Goal: Navigation & Orientation: Find specific page/section

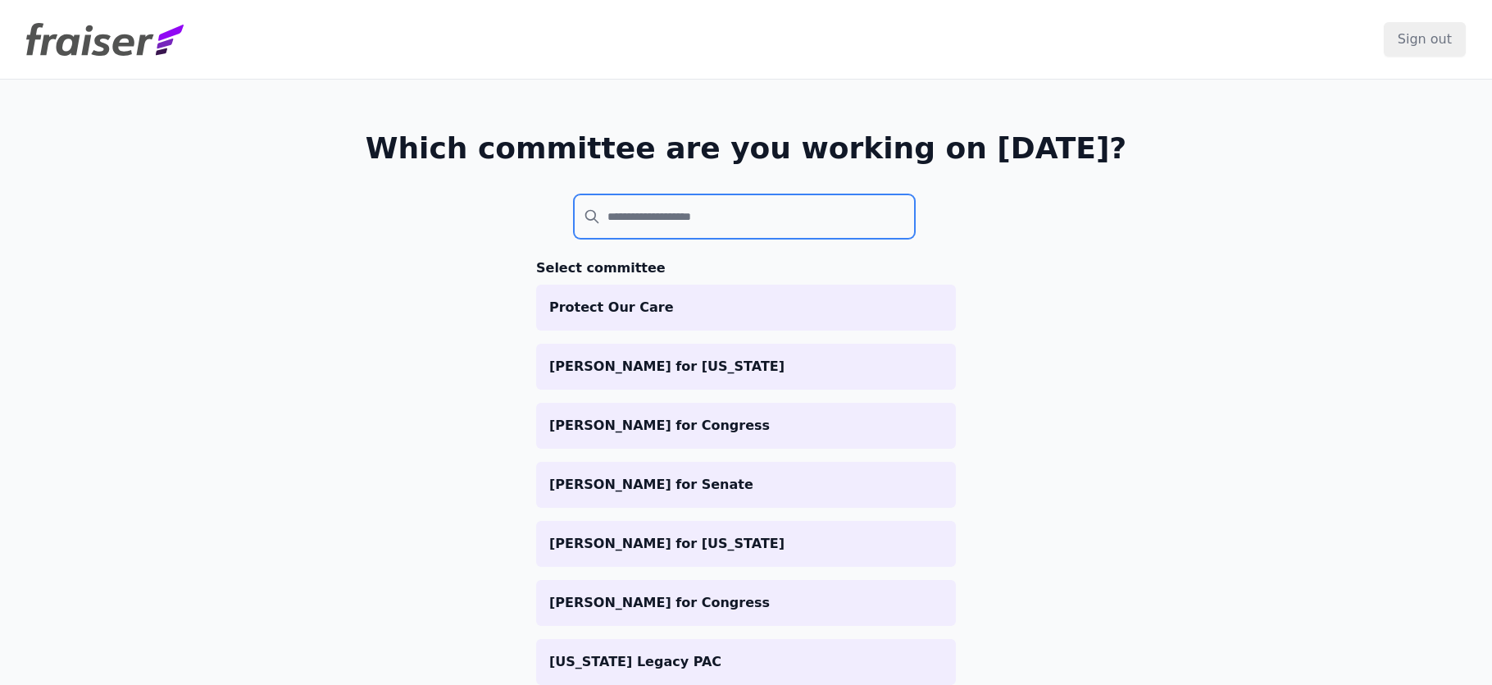
click at [676, 208] on input "search" at bounding box center [744, 216] width 341 height 44
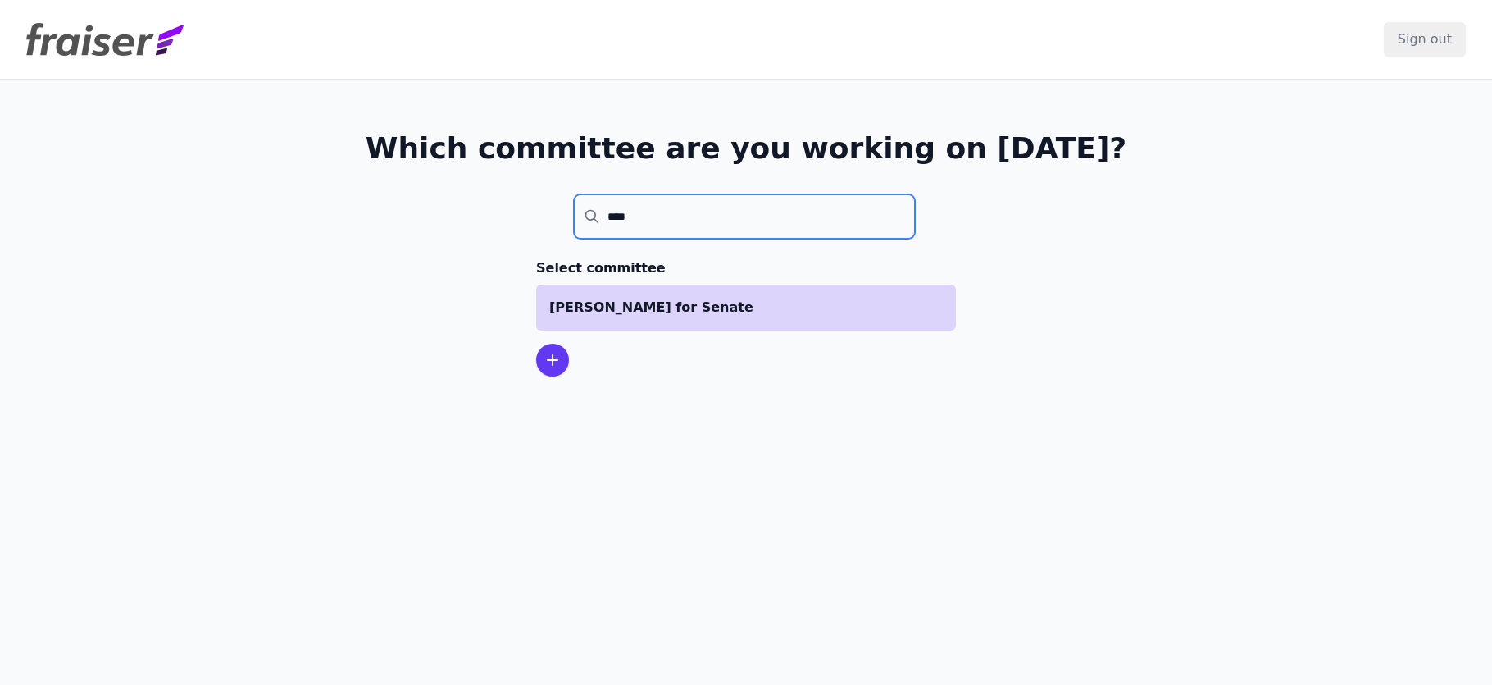
type input "****"
click at [677, 301] on p "[PERSON_NAME] for Senate" at bounding box center [746, 308] width 394 height 20
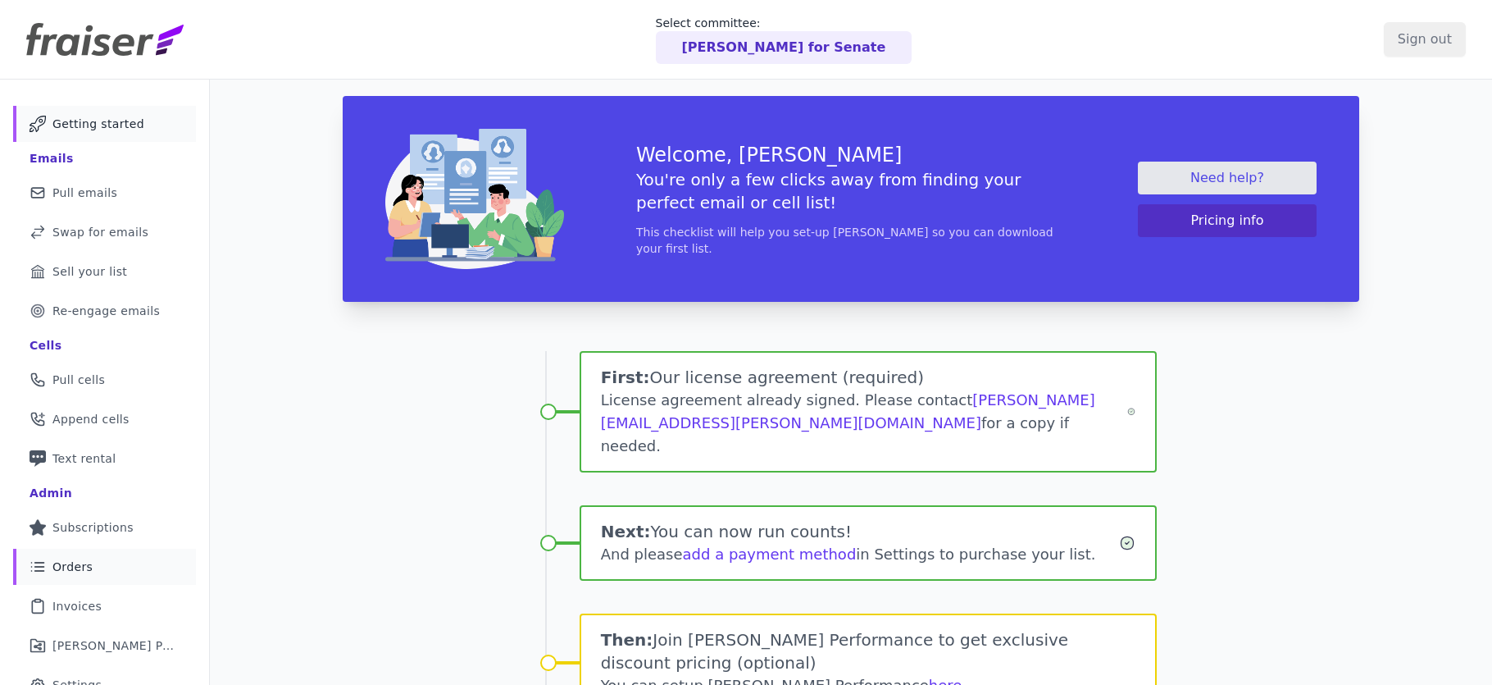
click at [93, 559] on link "List Icon Outline of bulleted list Orders" at bounding box center [104, 567] width 183 height 36
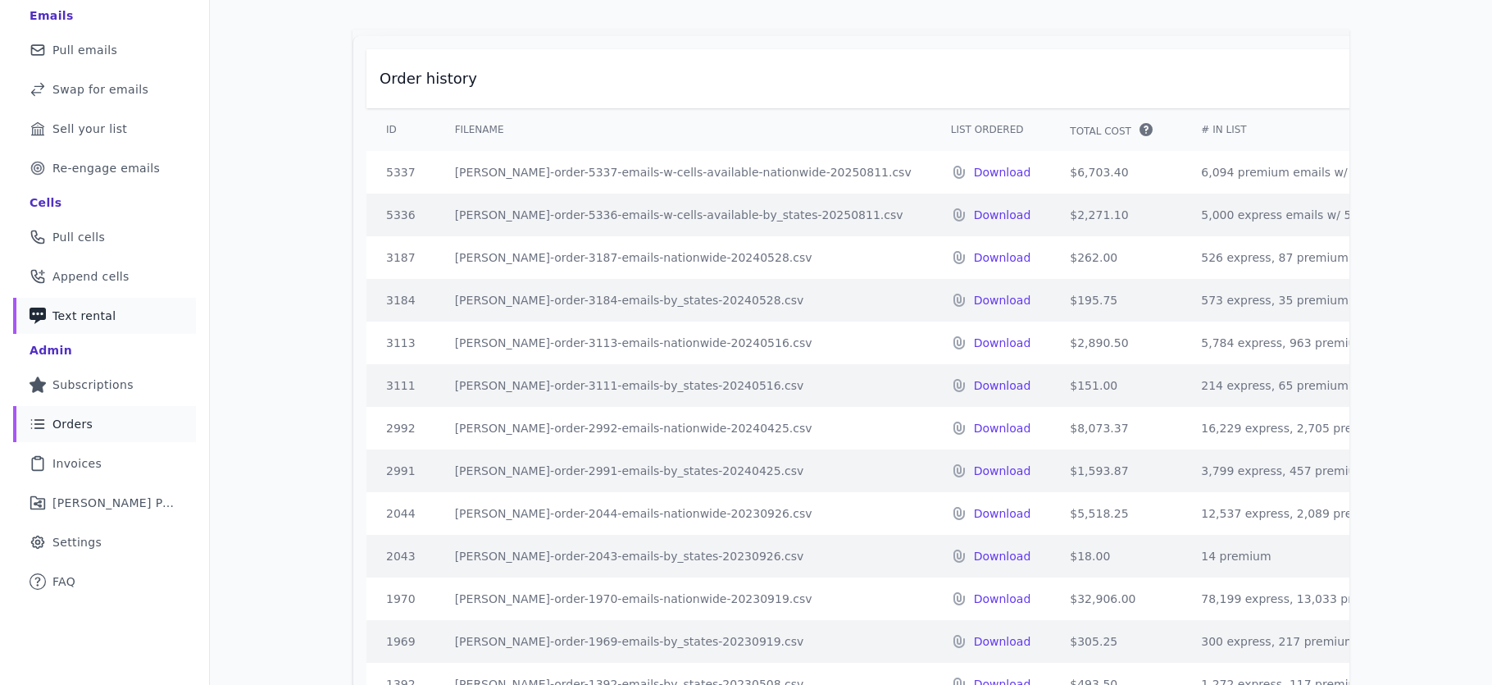
scroll to position [151, 0]
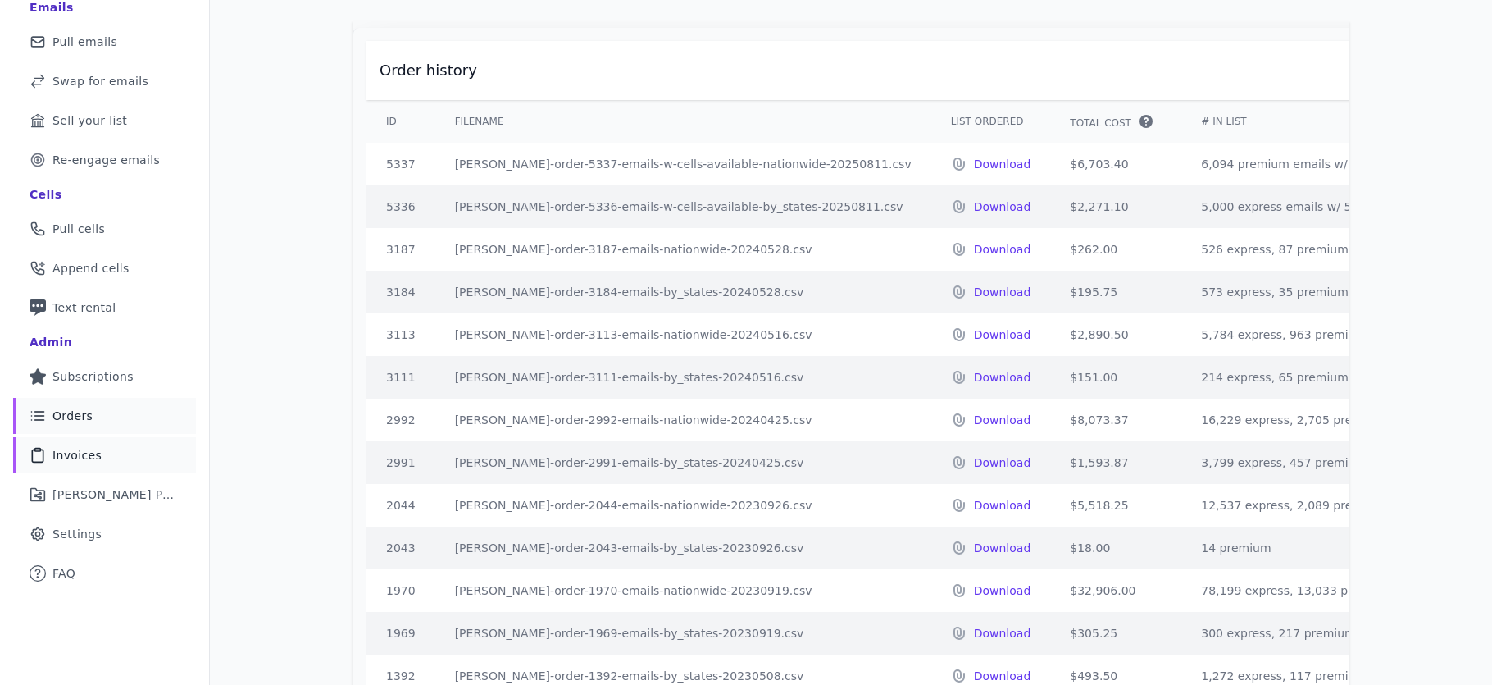
click at [88, 460] on span "Invoices" at bounding box center [76, 455] width 49 height 16
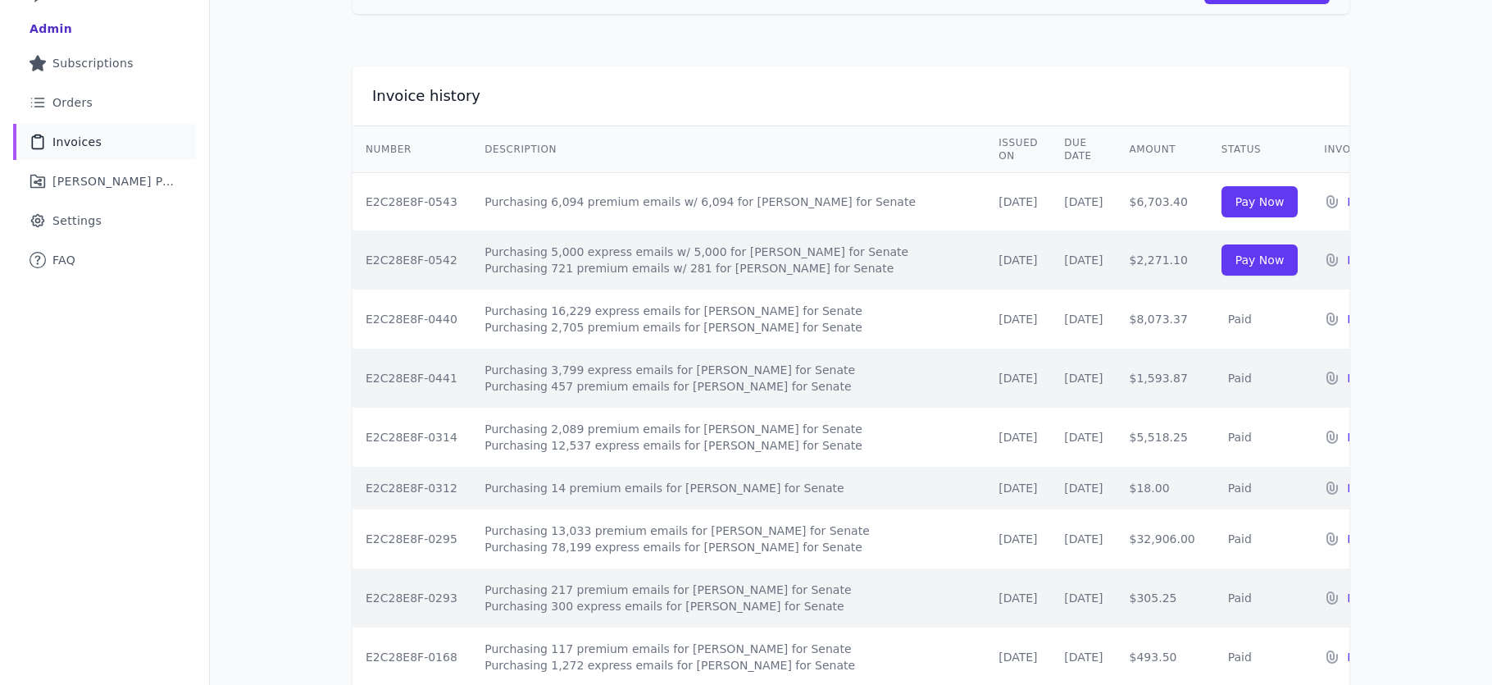
scroll to position [462, 0]
click at [1347, 195] on p "Download" at bounding box center [1375, 203] width 57 height 16
click at [1347, 253] on p "Download" at bounding box center [1375, 261] width 57 height 16
click at [57, 107] on span "Orders" at bounding box center [72, 104] width 40 height 16
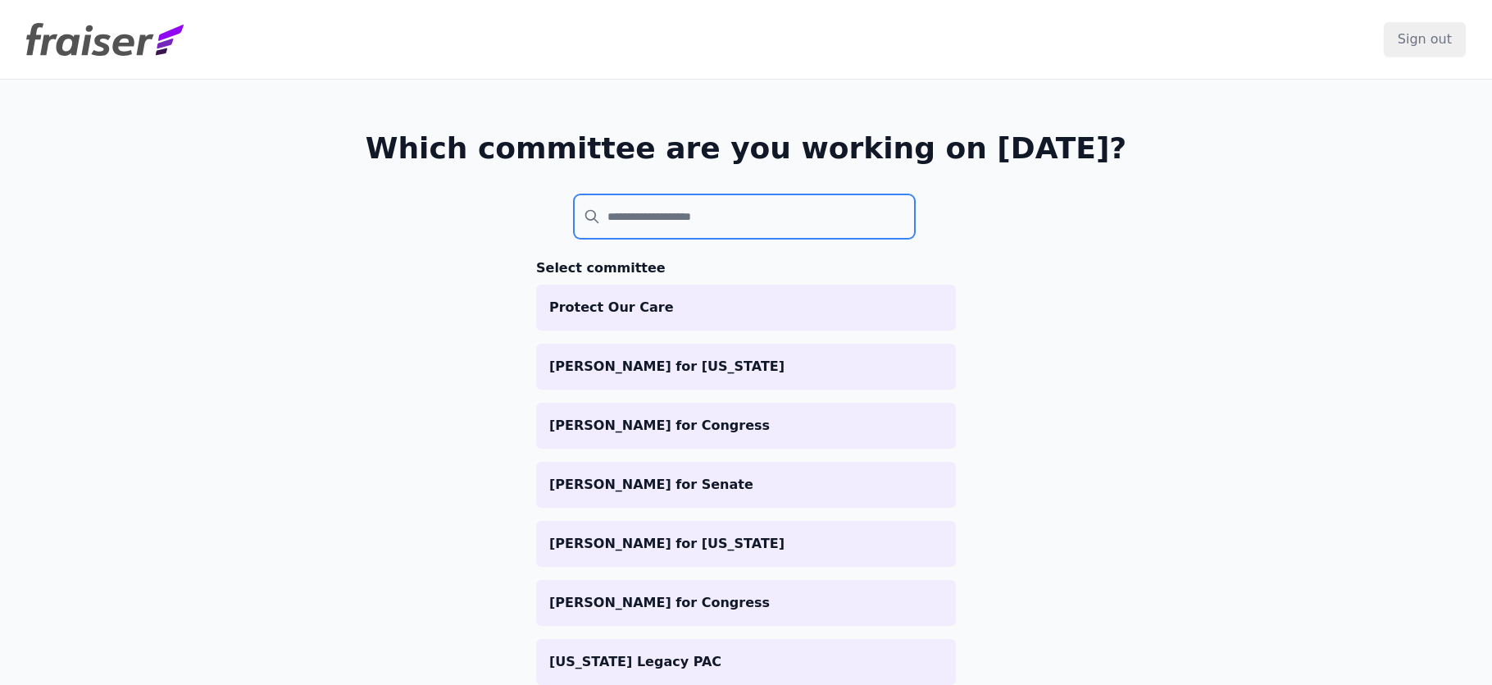
click at [603, 218] on input "search" at bounding box center [744, 216] width 341 height 44
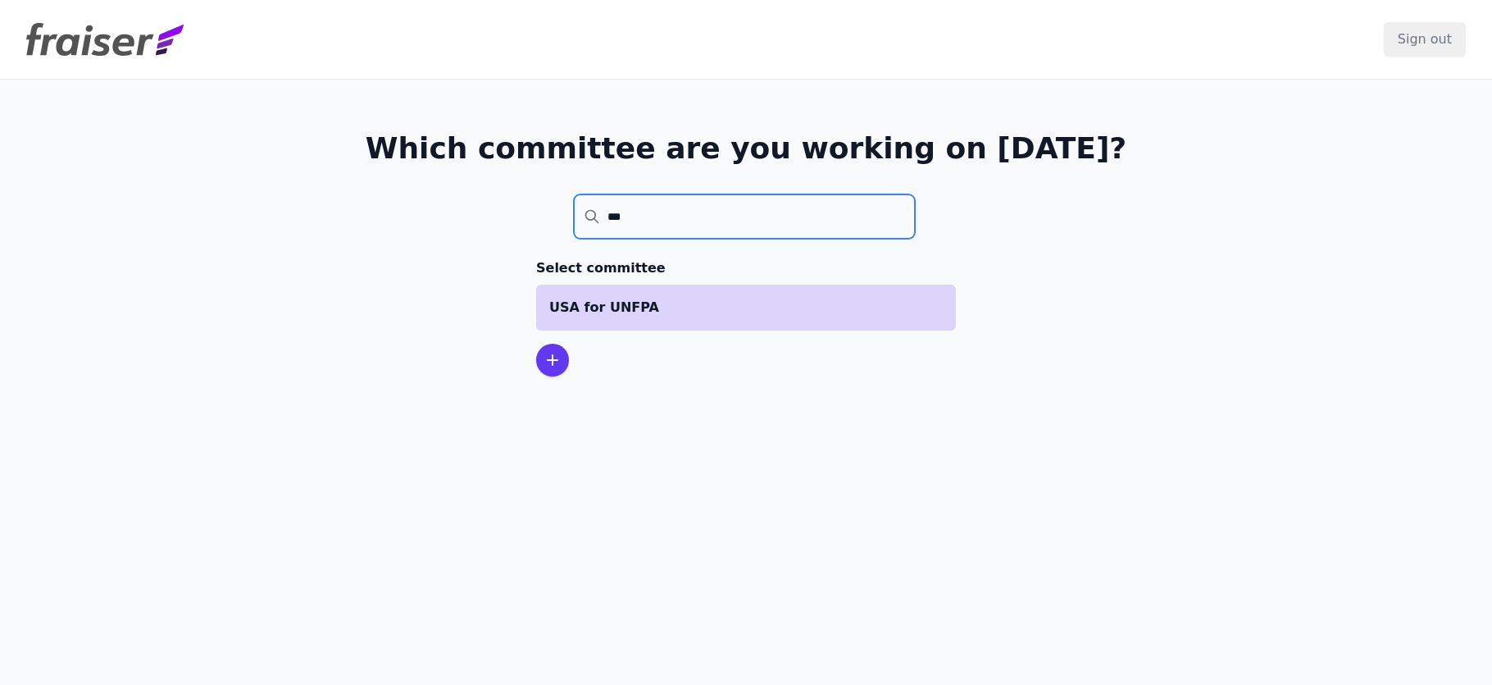
type input "***"
click at [658, 316] on p "USA for UNFPA" at bounding box center [746, 308] width 394 height 20
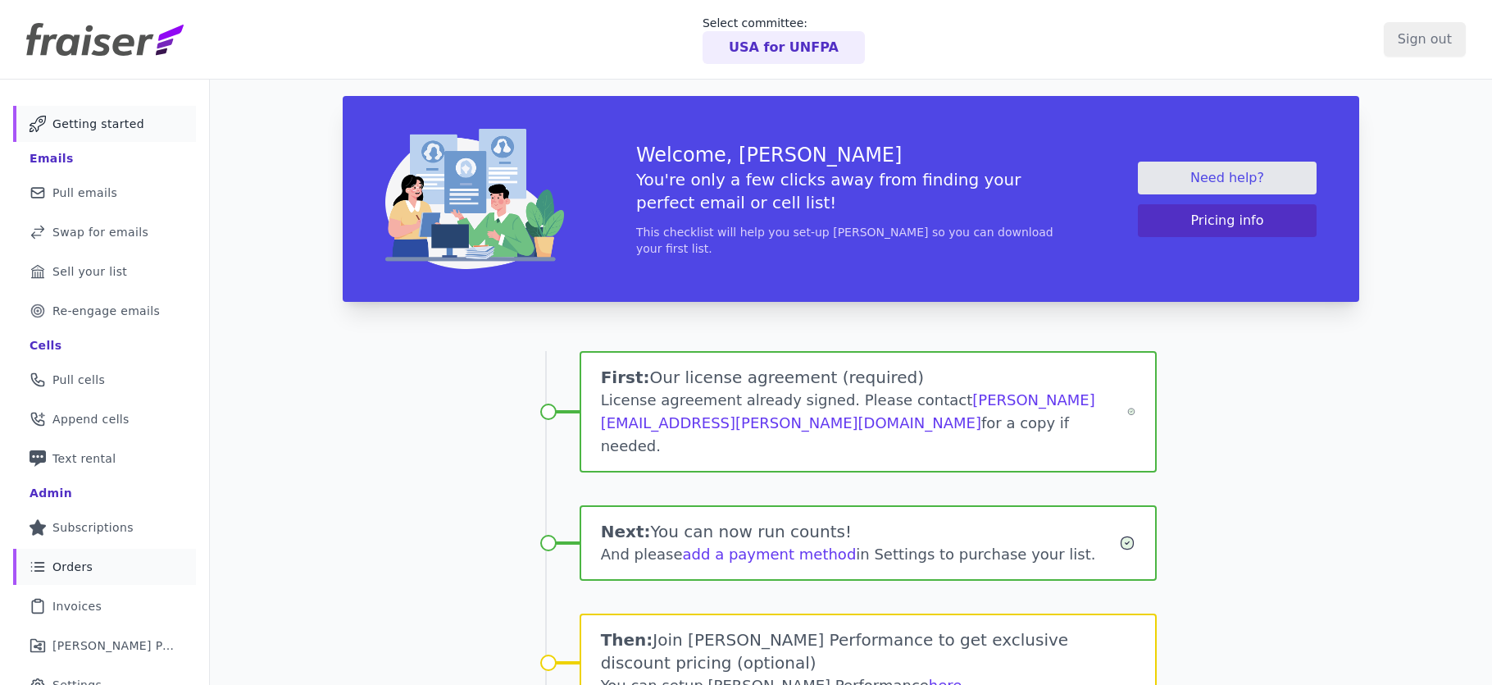
click at [72, 562] on span "Orders" at bounding box center [72, 566] width 40 height 16
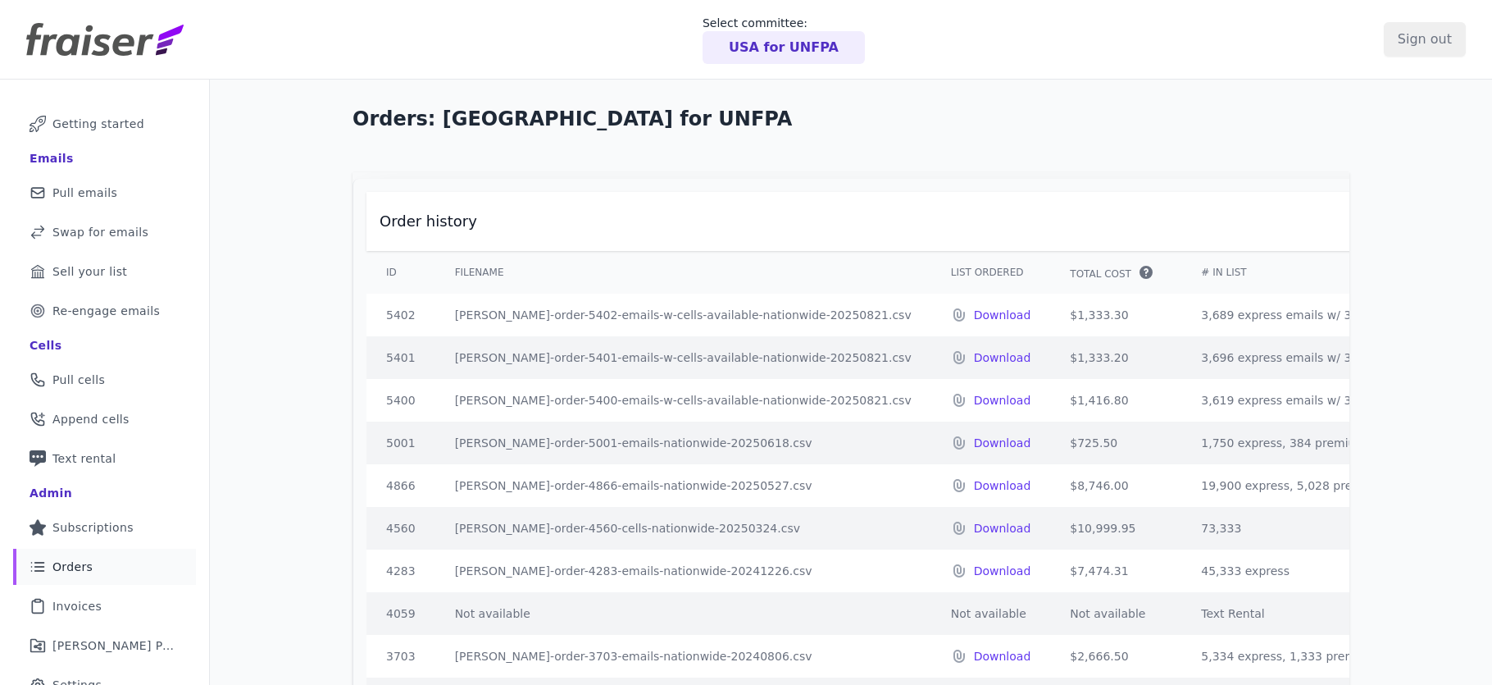
click at [740, 46] on p "USA for UNFPA" at bounding box center [784, 48] width 110 height 20
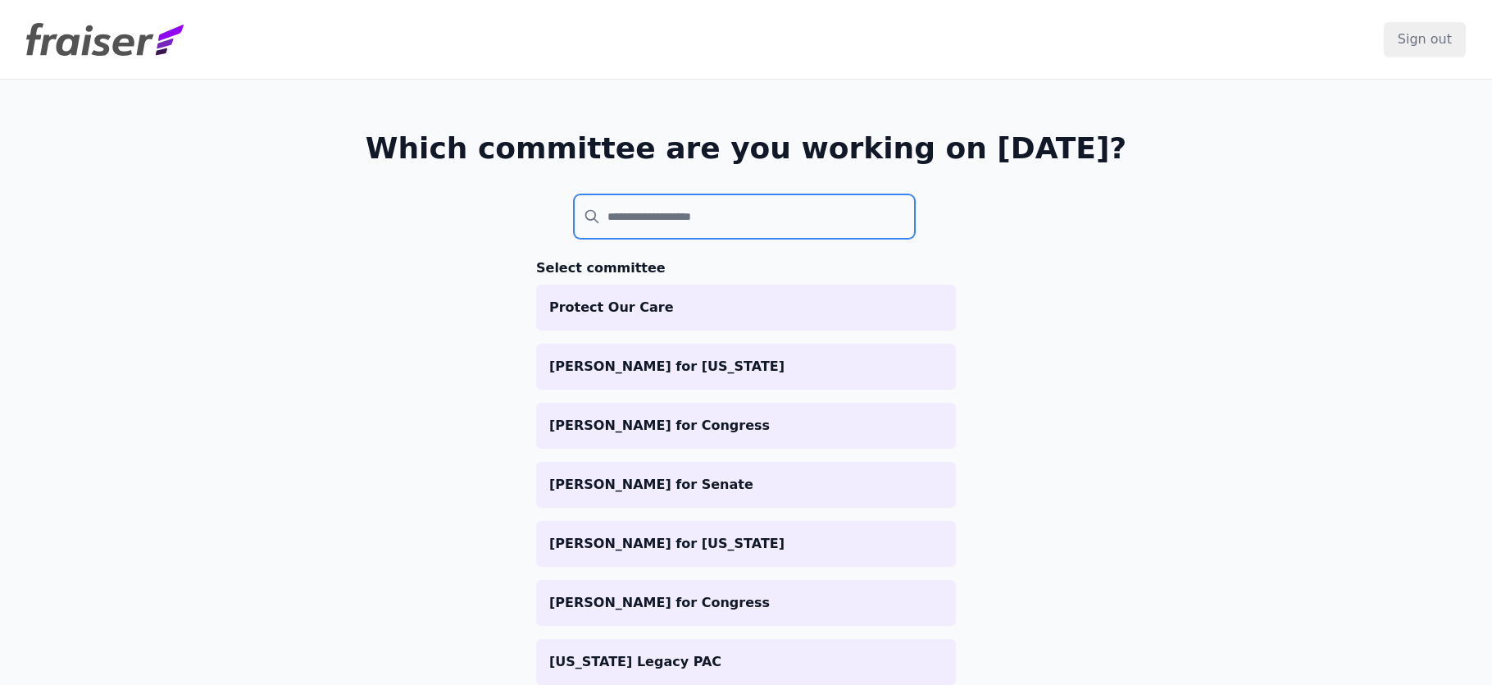
click at [639, 216] on input "search" at bounding box center [744, 216] width 341 height 44
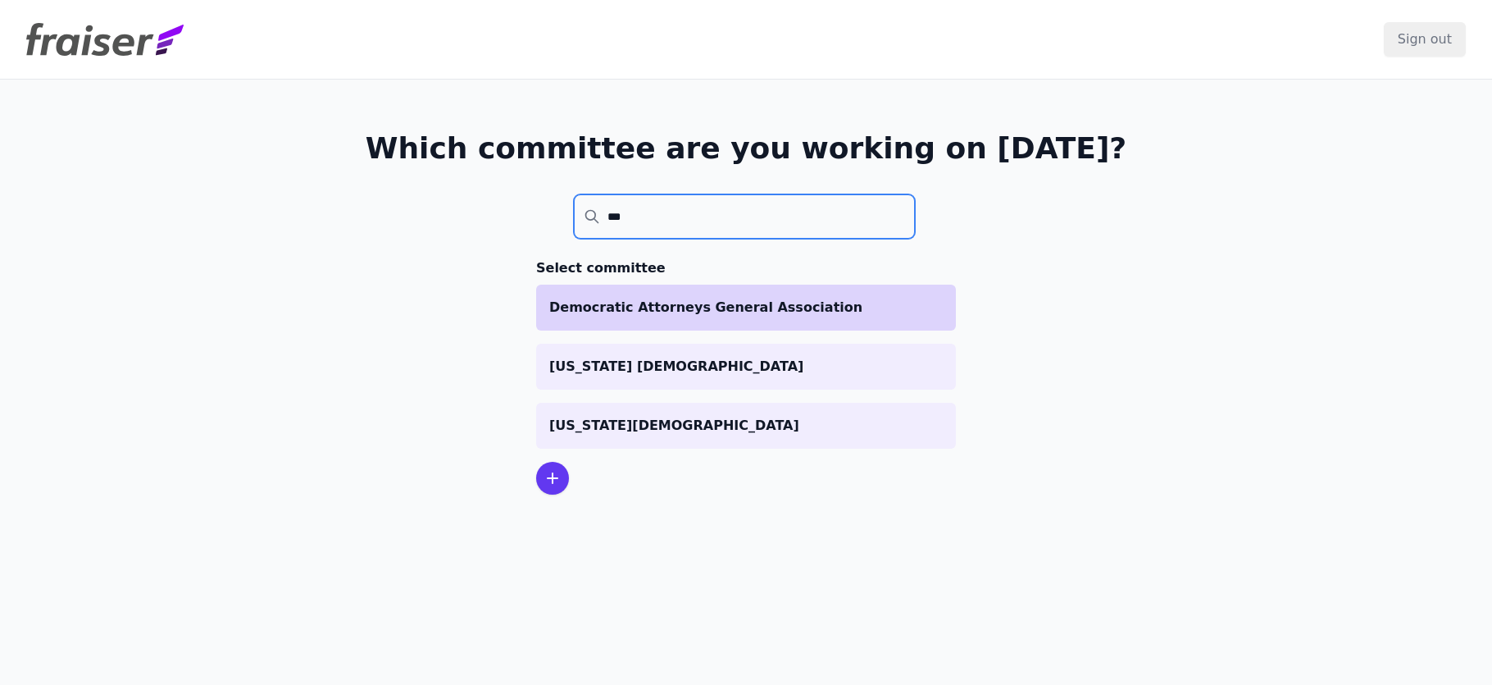
type input "***"
click at [699, 302] on p "Democratic Attorneys General Association" at bounding box center [746, 308] width 394 height 20
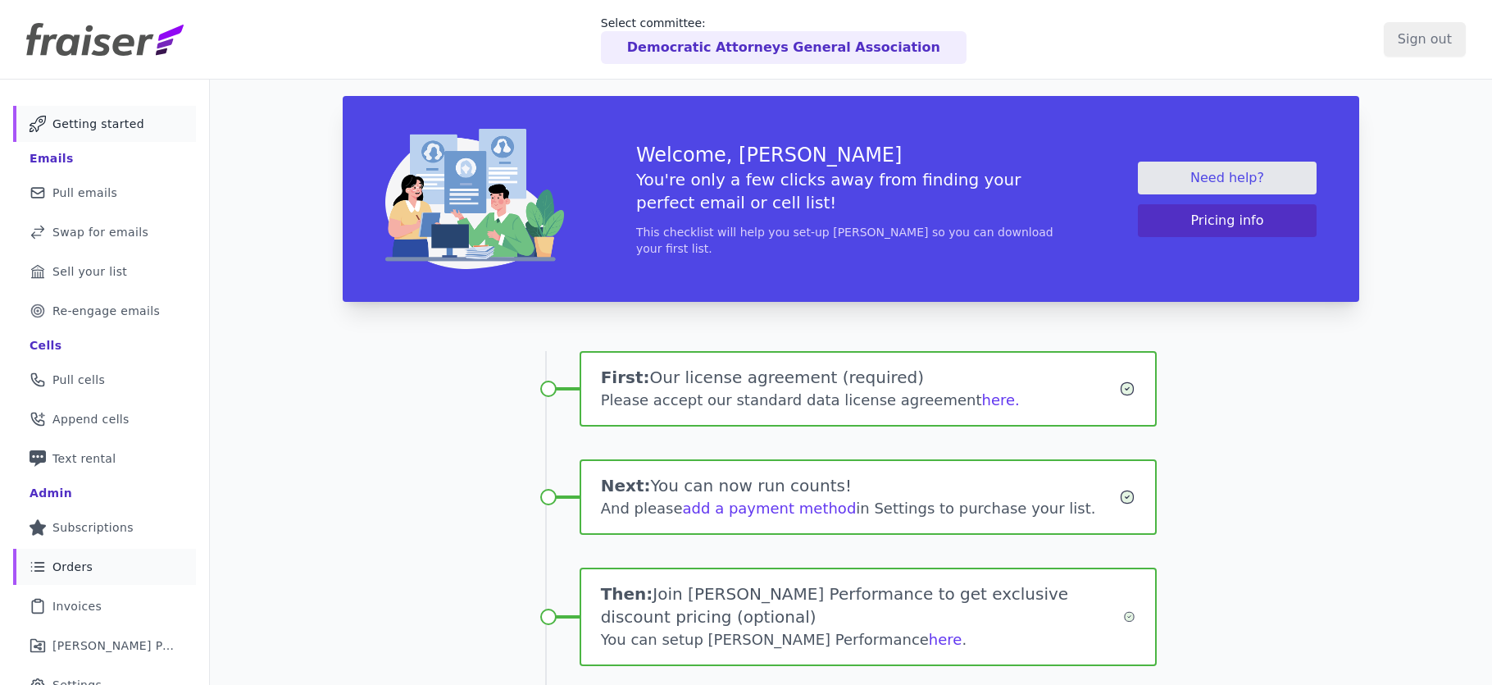
click at [89, 576] on link "List Icon Outline of bulleted list Orders" at bounding box center [104, 567] width 183 height 36
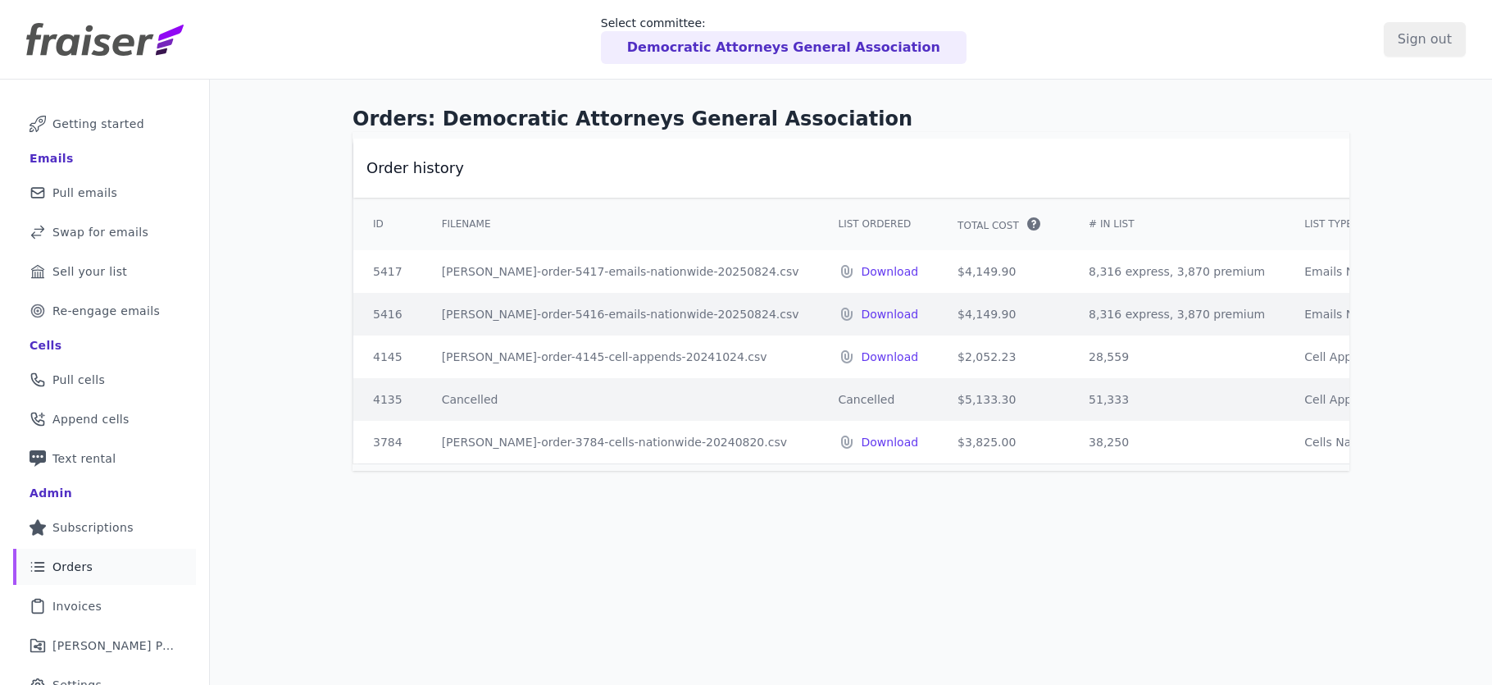
click at [815, 50] on p "Democratic Attorneys General Association" at bounding box center [783, 48] width 313 height 20
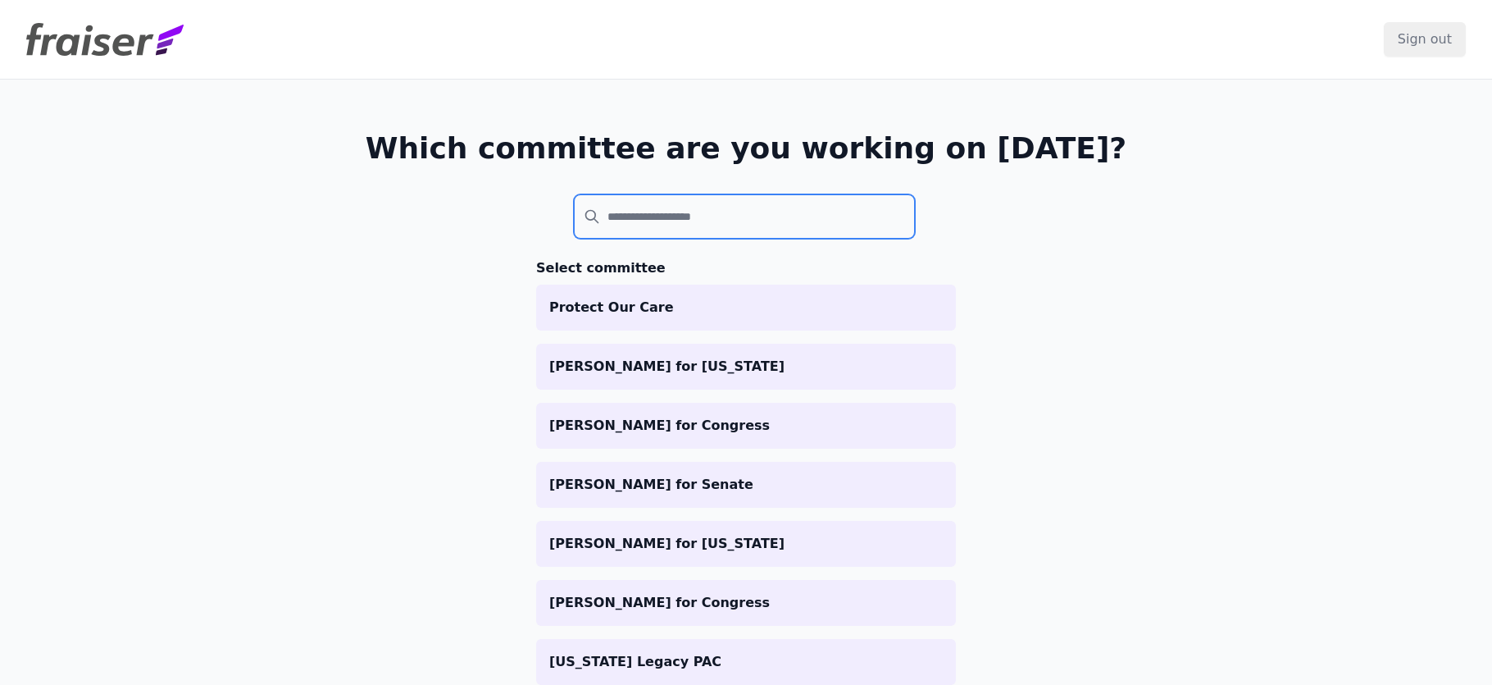
click at [652, 225] on input "search" at bounding box center [744, 216] width 341 height 44
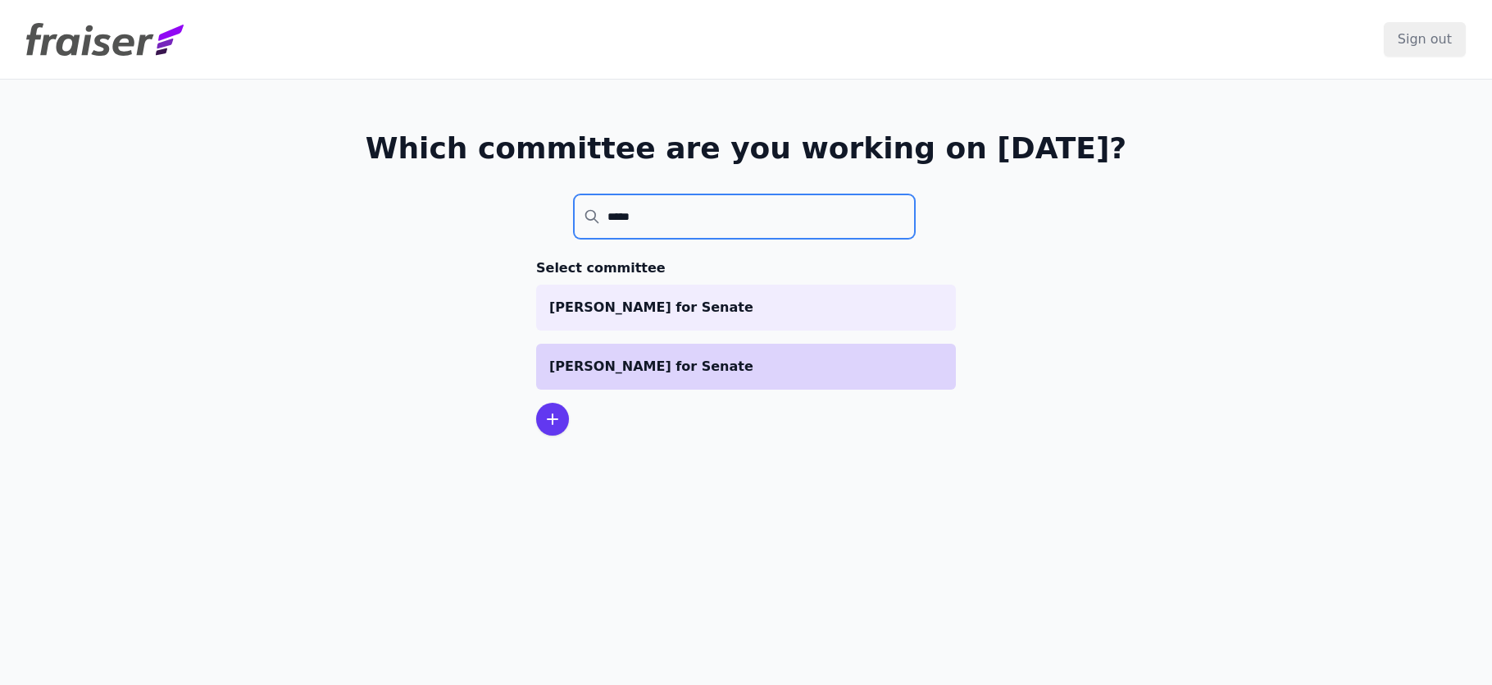
type input "*****"
click at [732, 383] on li "[PERSON_NAME] for Senate" at bounding box center [746, 367] width 420 height 46
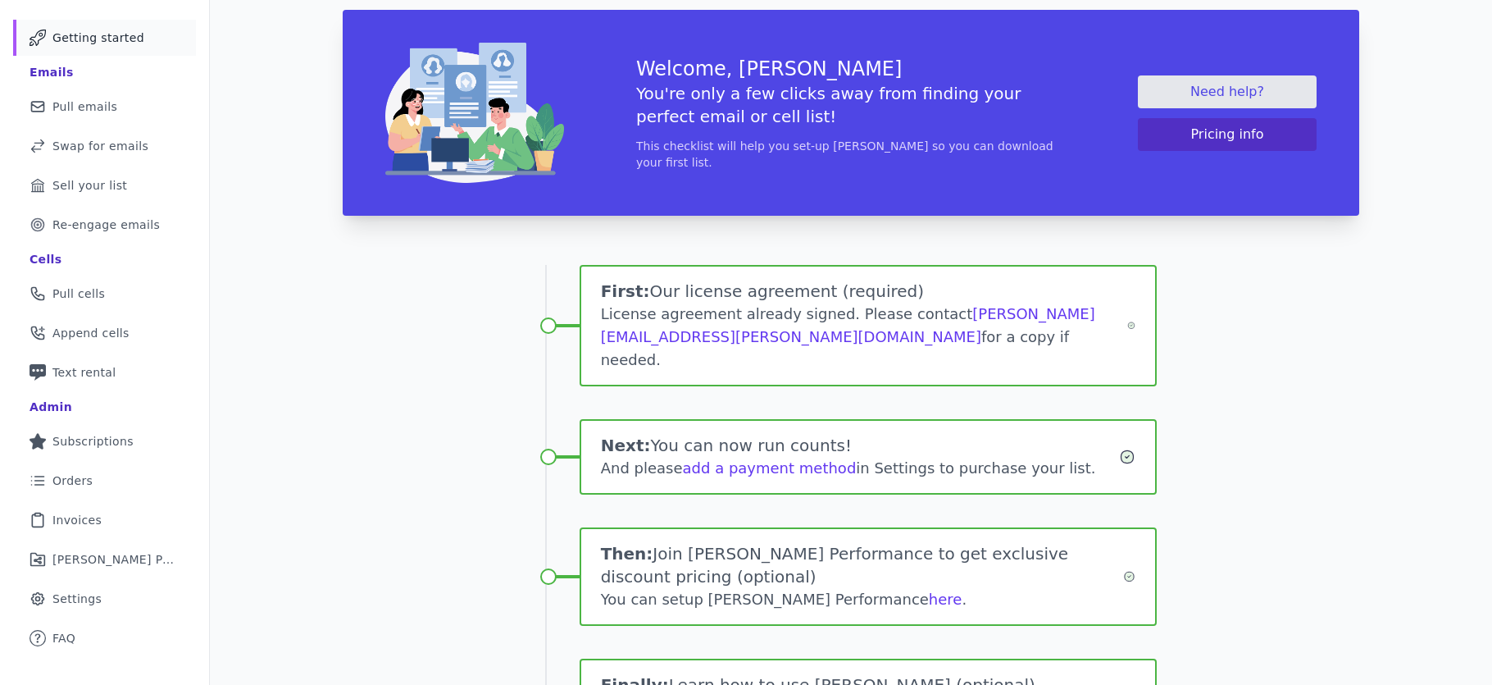
scroll to position [217, 0]
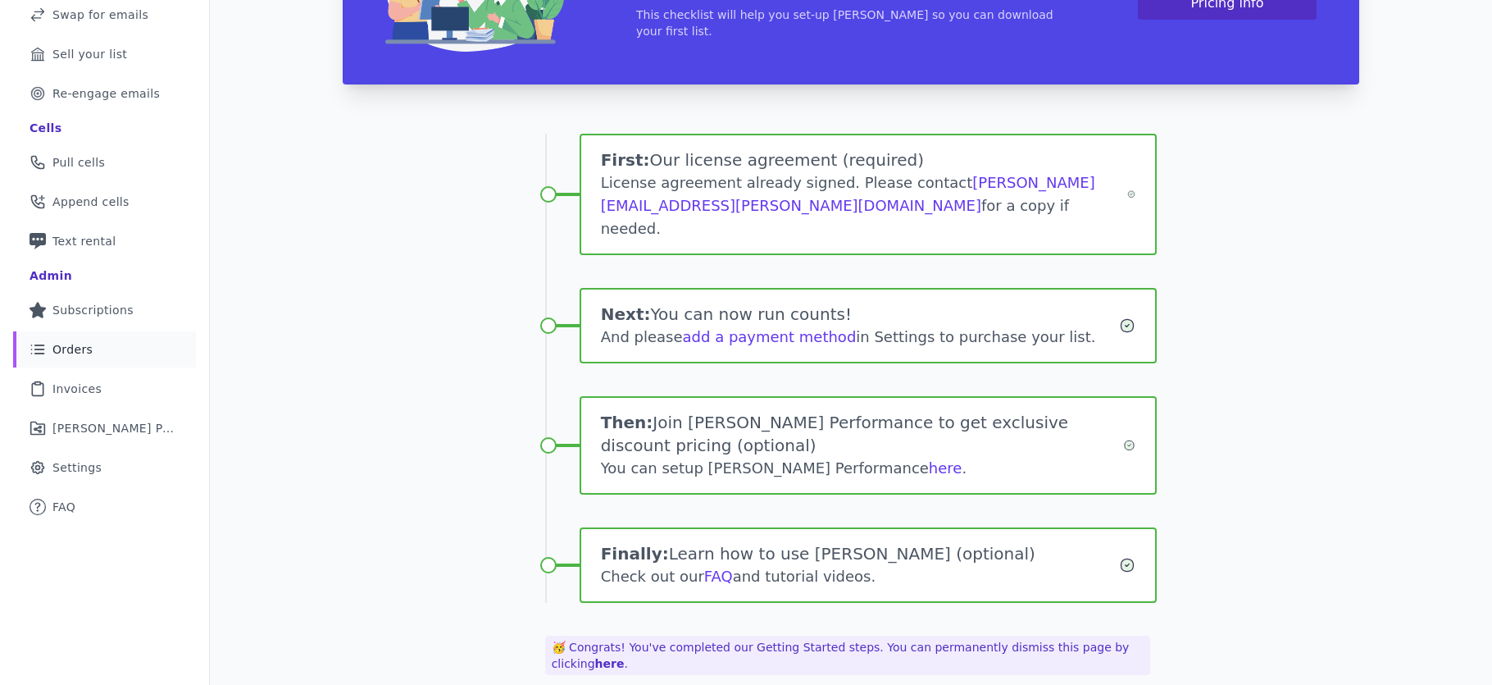
click at [68, 350] on span "Orders" at bounding box center [72, 349] width 40 height 16
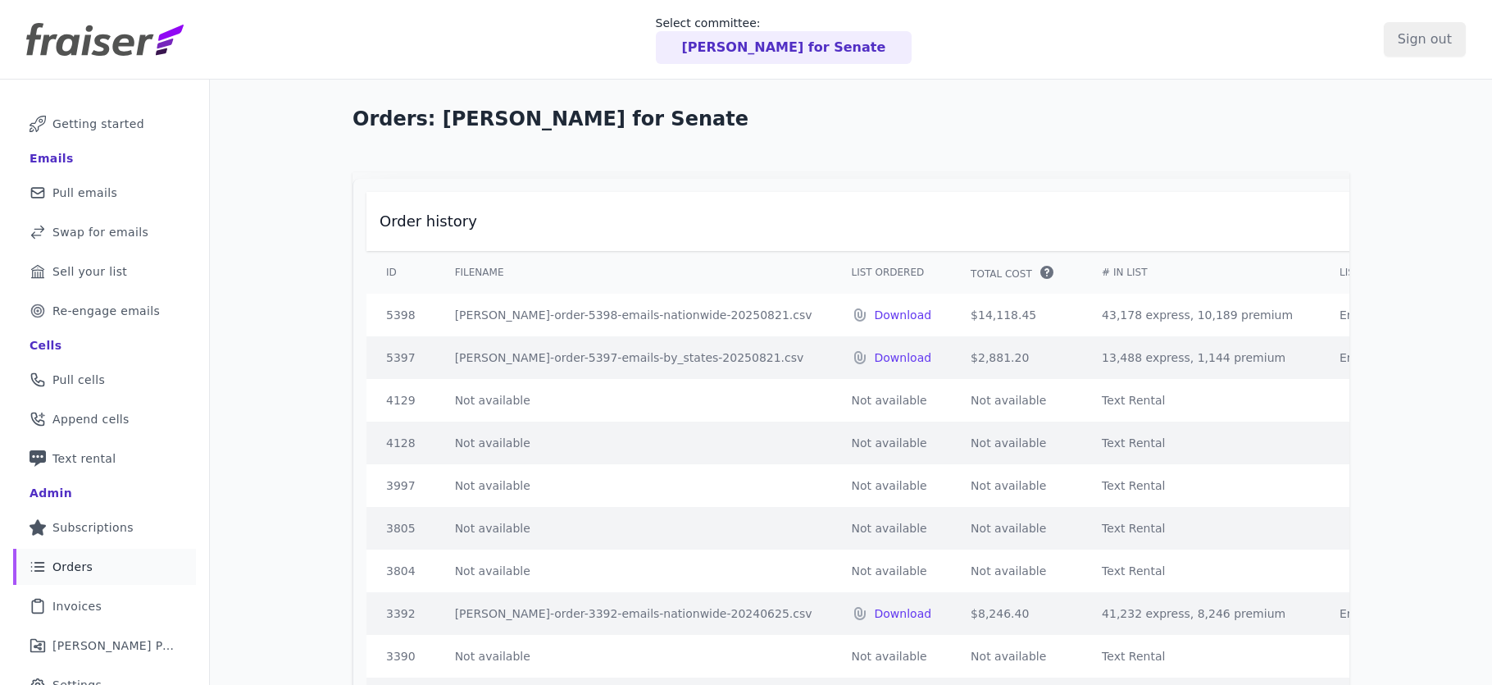
click at [817, 54] on p "[PERSON_NAME] for Senate" at bounding box center [784, 48] width 204 height 20
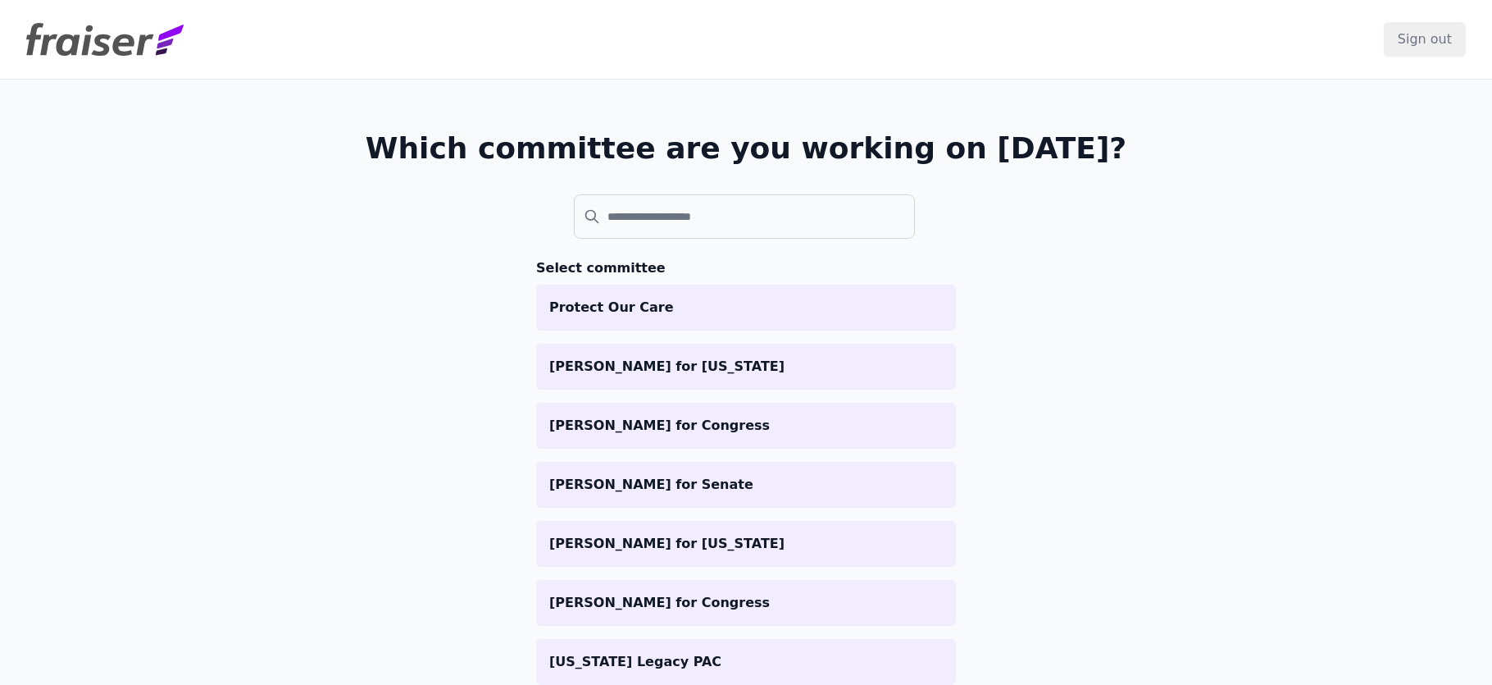
drag, startPoint x: 696, startPoint y: 180, endPoint x: 676, endPoint y: 207, distance: 33.5
click at [696, 183] on label at bounding box center [655, 186] width 162 height 16
click at [696, 194] on input "search" at bounding box center [744, 216] width 341 height 44
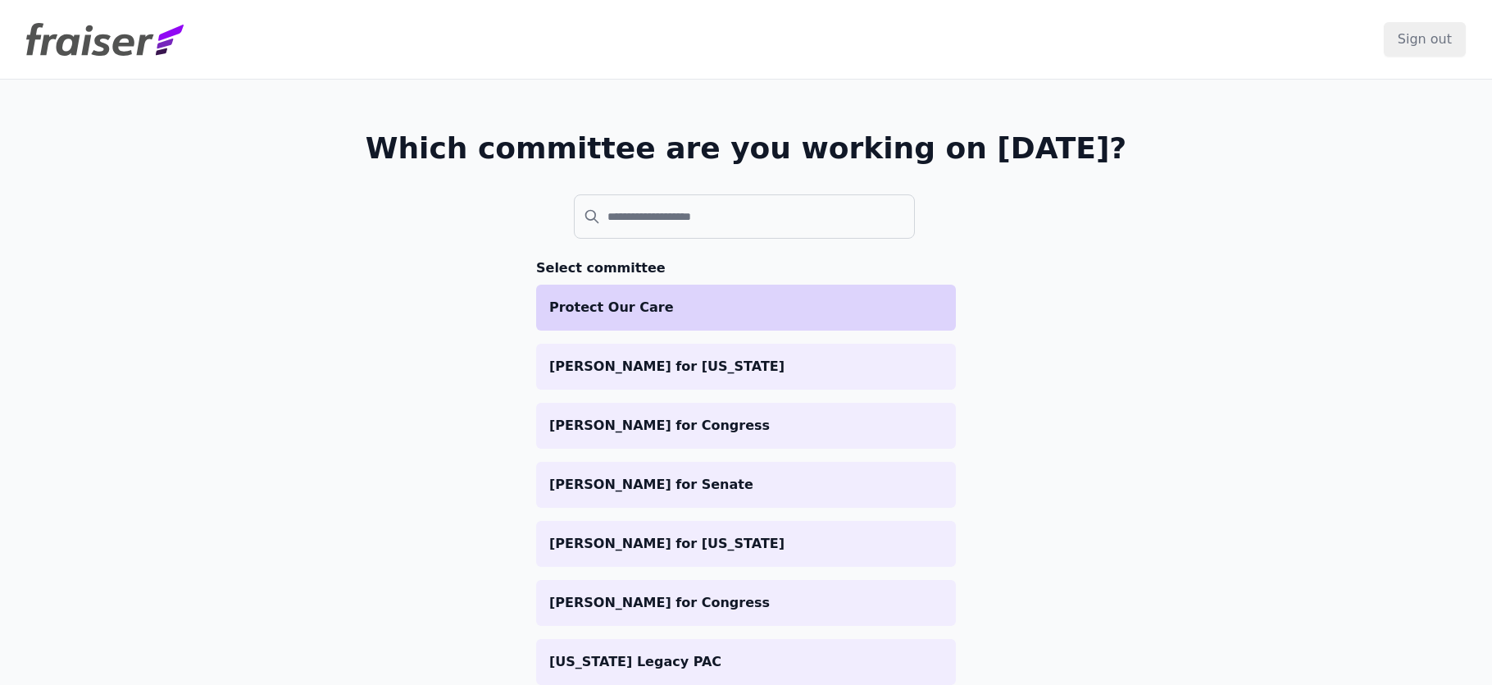
click at [638, 303] on p "Protect Our Care" at bounding box center [746, 308] width 394 height 20
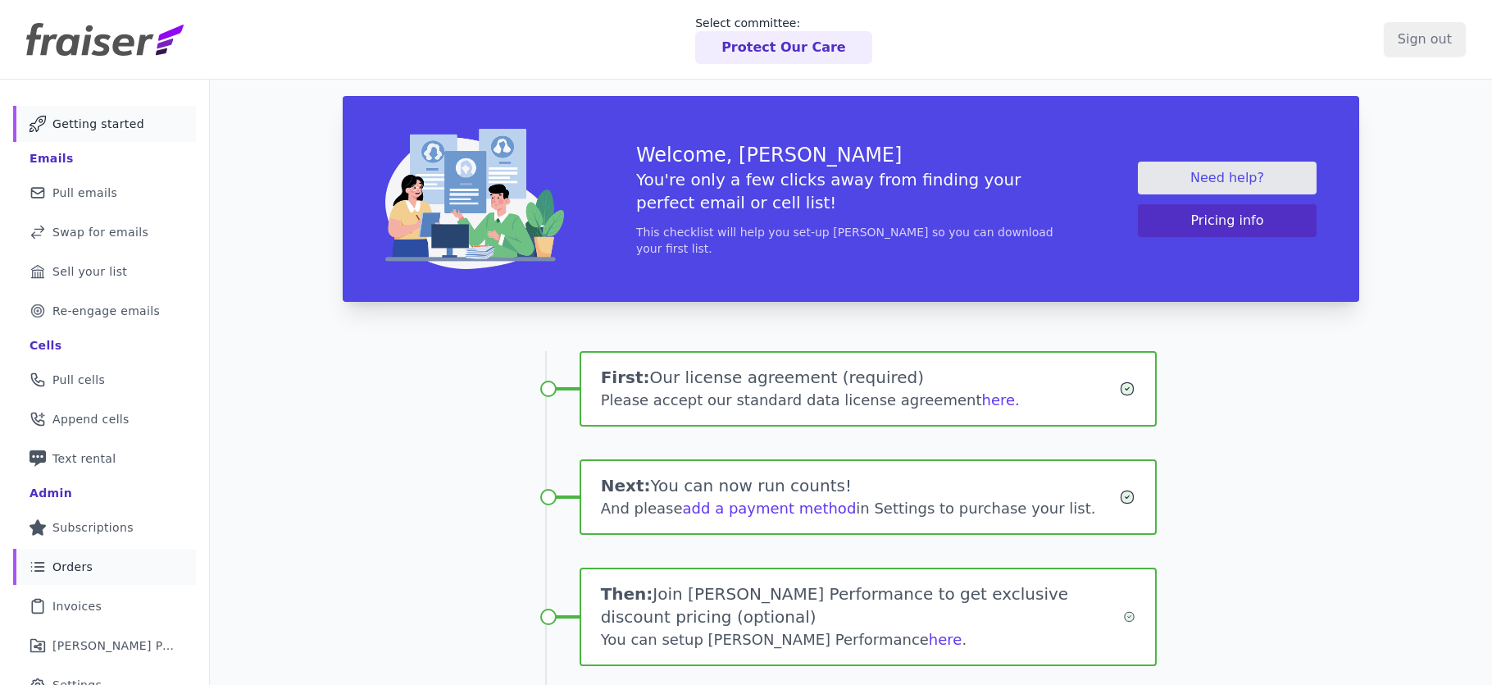
click at [89, 564] on span "Orders" at bounding box center [72, 566] width 40 height 16
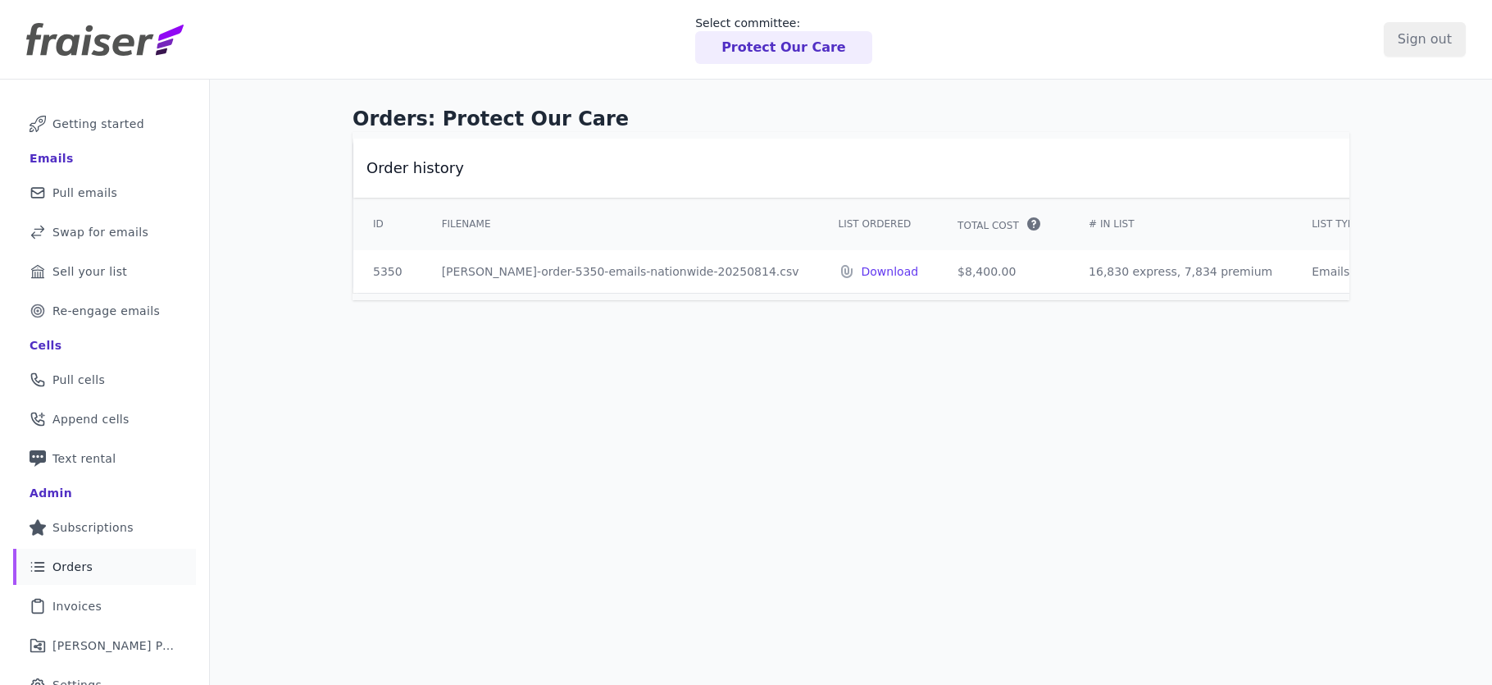
click at [754, 52] on p "Protect Our Care" at bounding box center [784, 48] width 125 height 20
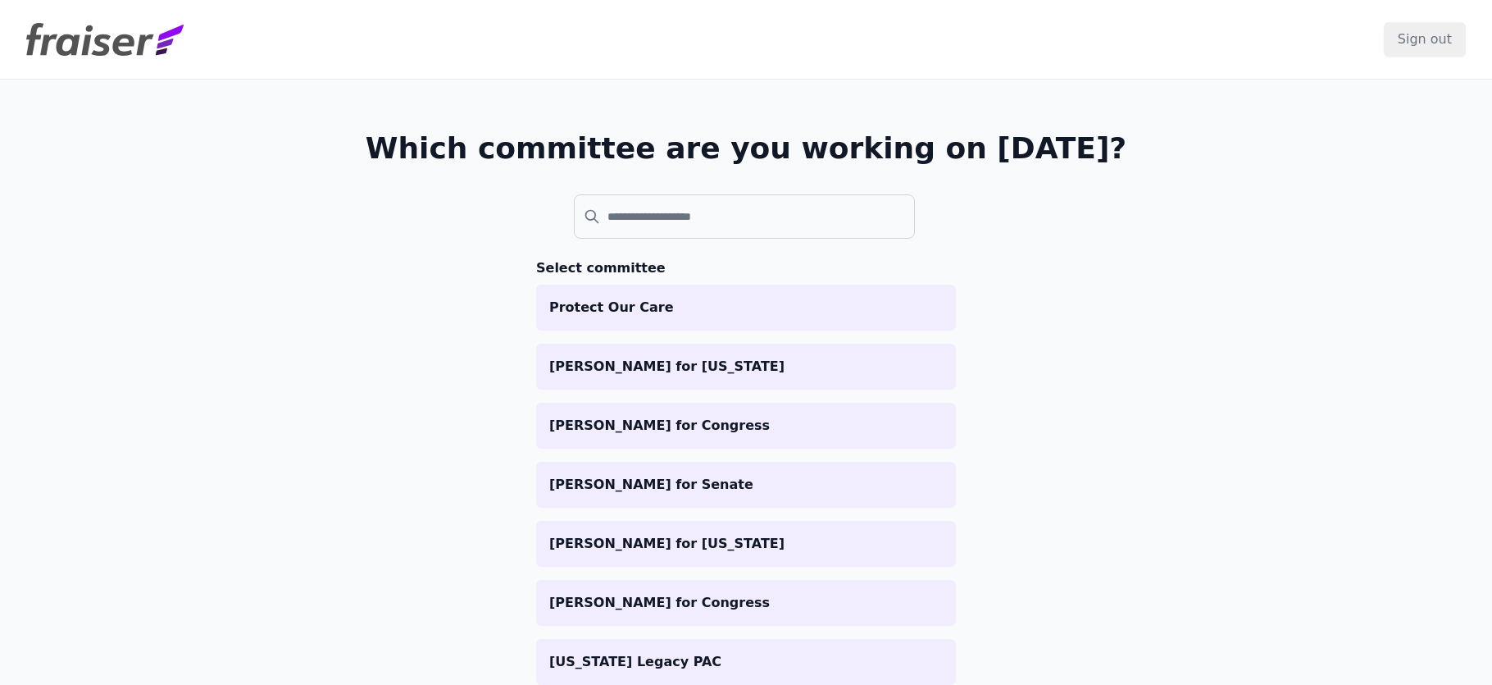
click at [655, 182] on label at bounding box center [655, 186] width 162 height 16
click at [655, 194] on input "search" at bounding box center [744, 216] width 341 height 44
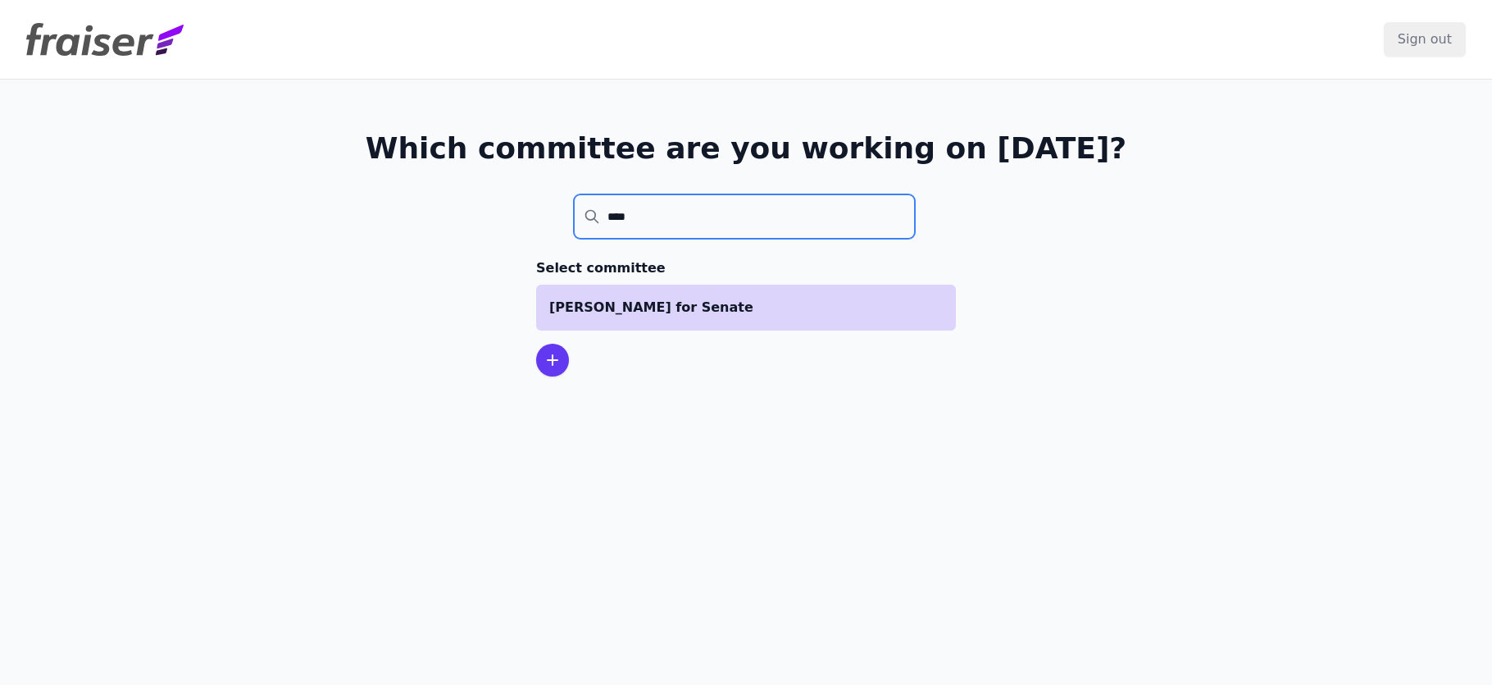
type input "****"
click at [606, 302] on p "[PERSON_NAME] for Senate" at bounding box center [746, 308] width 394 height 20
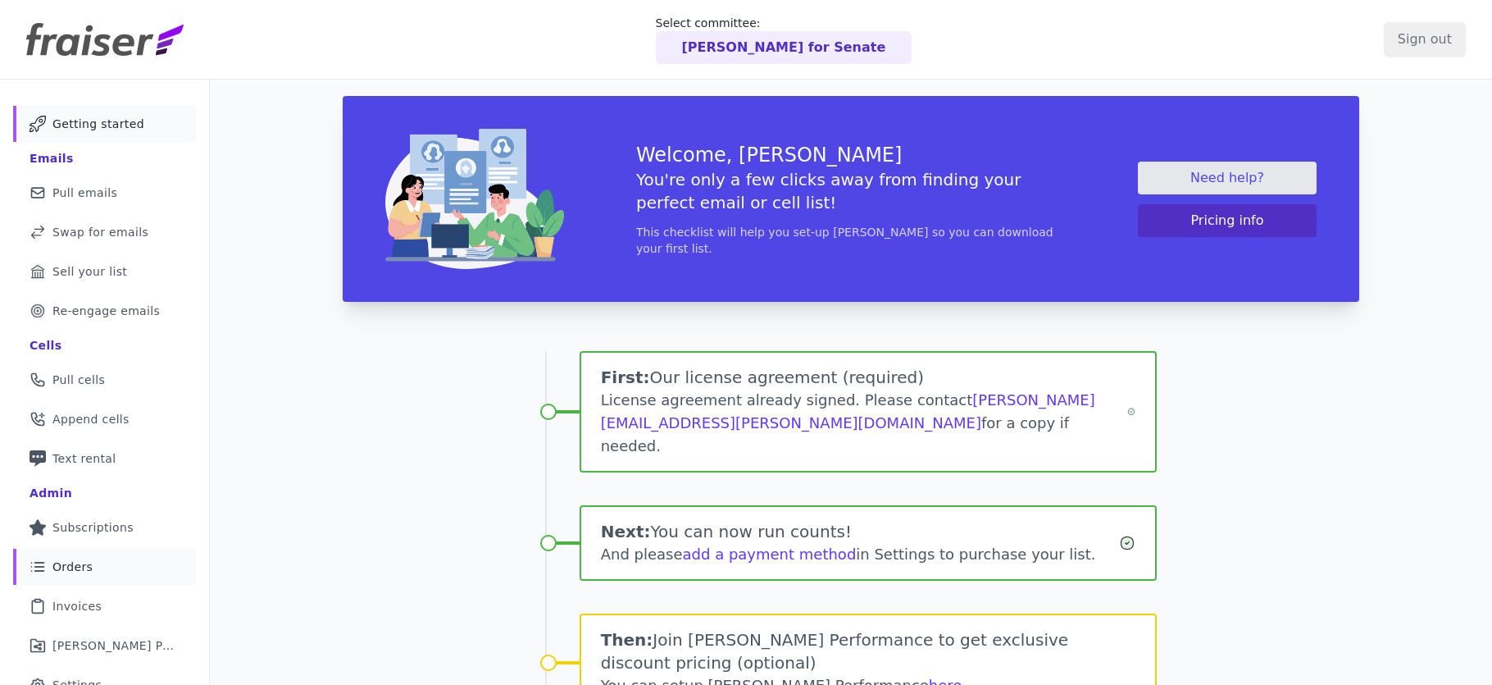
click at [80, 571] on span "Orders" at bounding box center [72, 566] width 40 height 16
